Goal: Check status

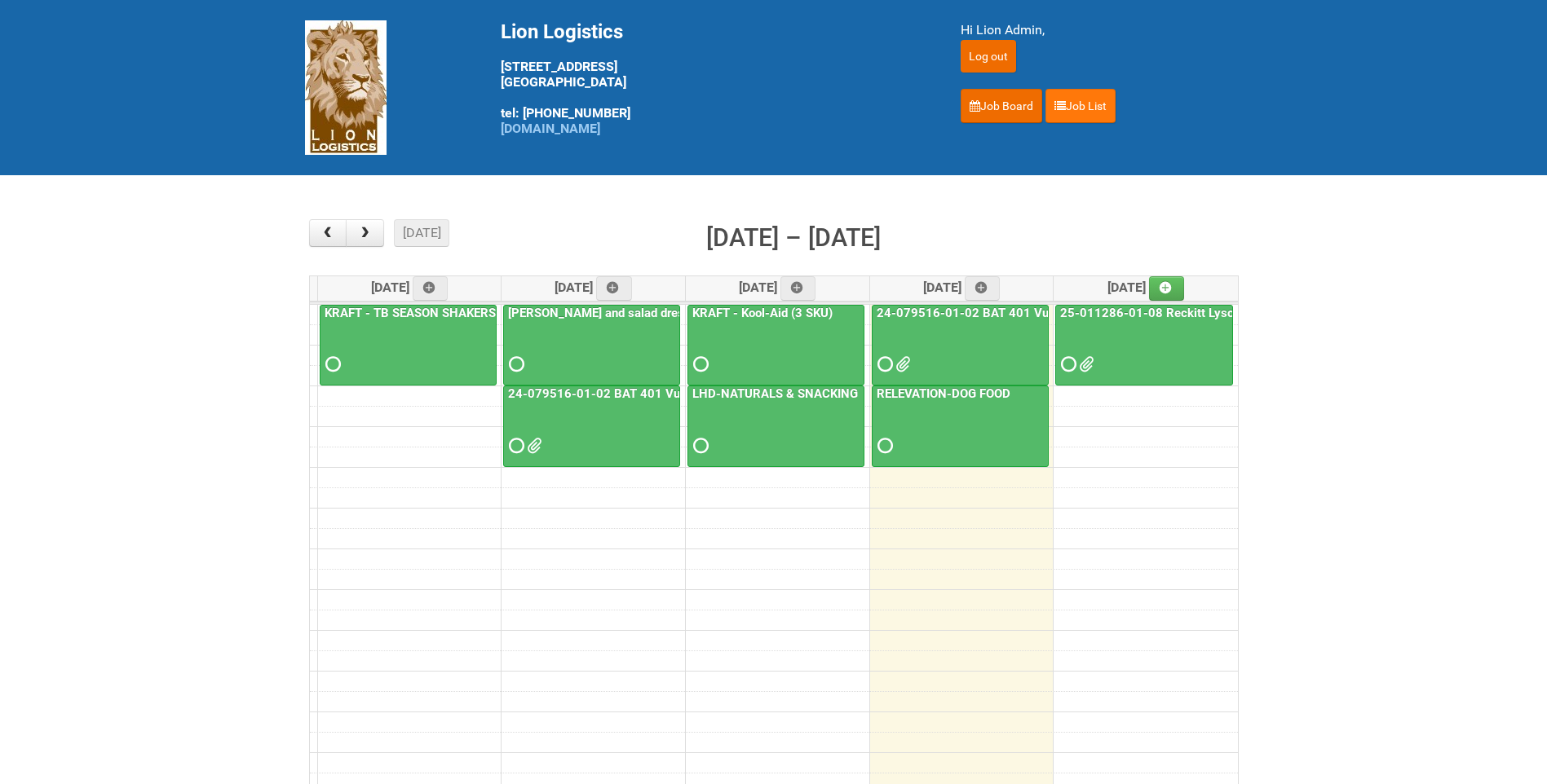
click at [1116, 99] on div "Hi Lion Admin, Log out Job Board Job List" at bounding box center [1102, 72] width 282 height 103
click at [1092, 103] on link "Job List" at bounding box center [1080, 105] width 70 height 35
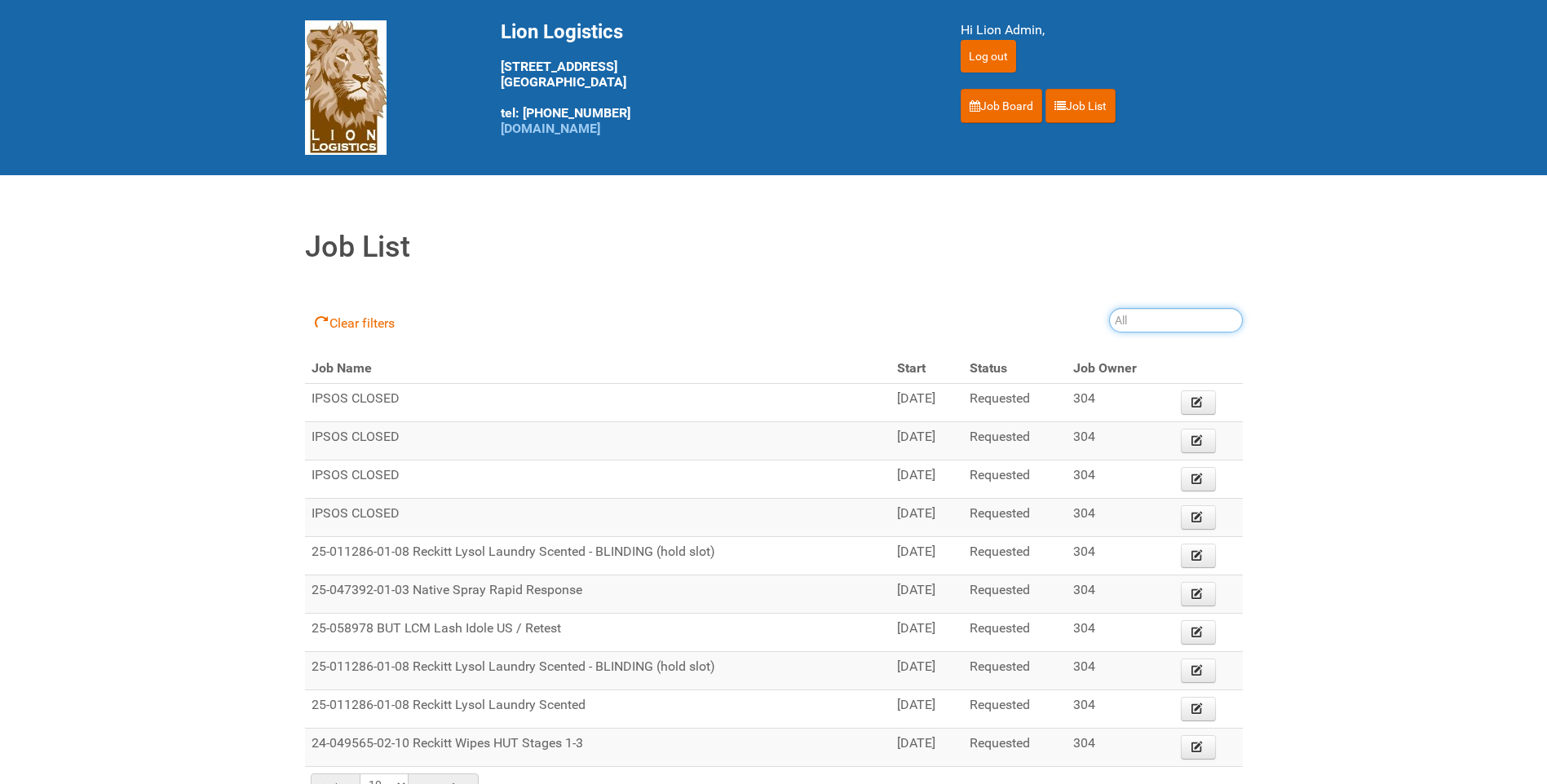
click at [1150, 326] on input "search" at bounding box center [1175, 320] width 134 height 24
type input "25-045890"
